Goal: Task Accomplishment & Management: Manage account settings

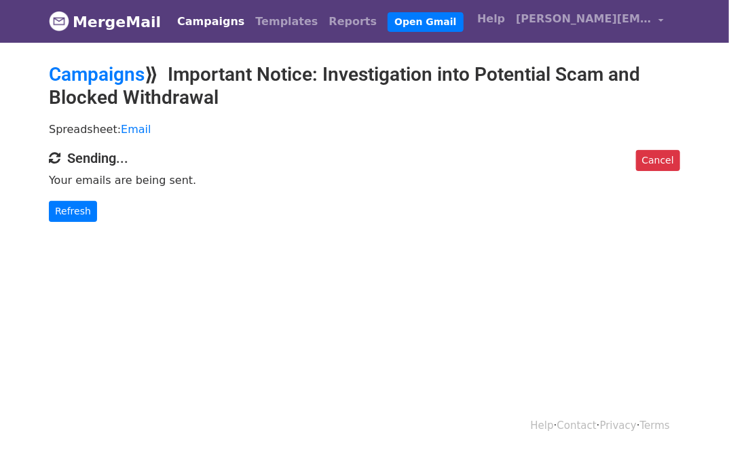
scroll to position [1, 0]
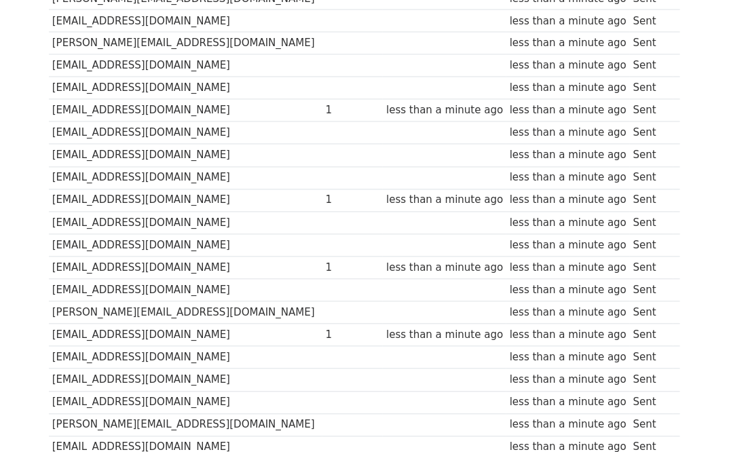
scroll to position [1010, 0]
